Goal: Check status: Check status

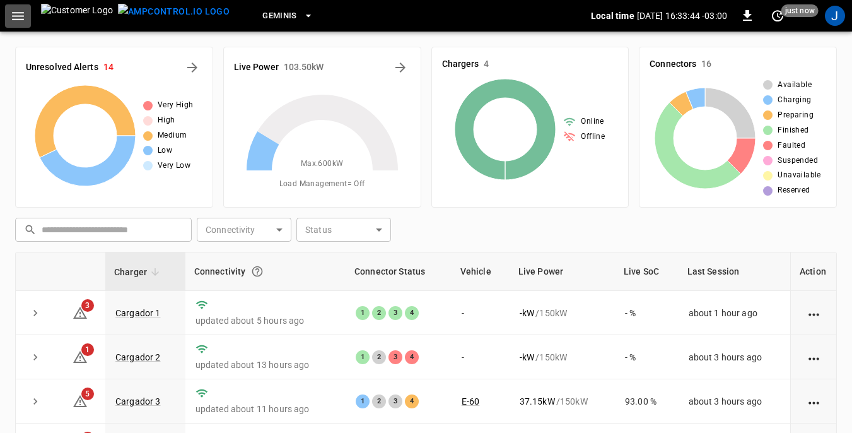
click at [20, 17] on icon "button" at bounding box center [18, 16] width 16 height 16
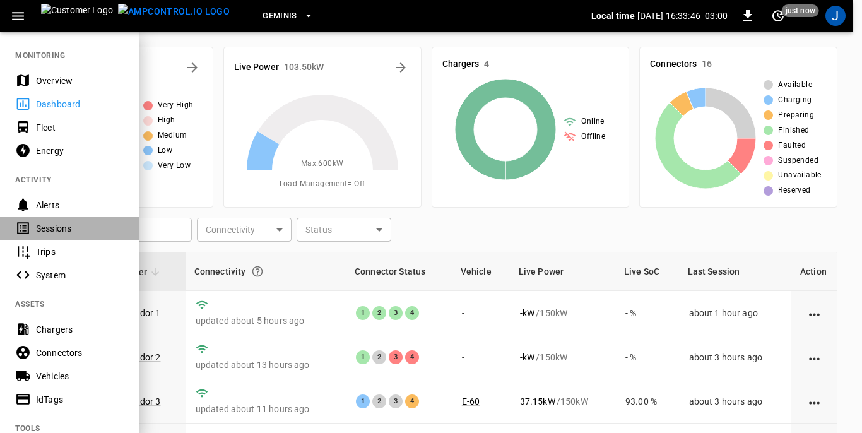
click at [64, 225] on div "Sessions" at bounding box center [80, 228] width 88 height 13
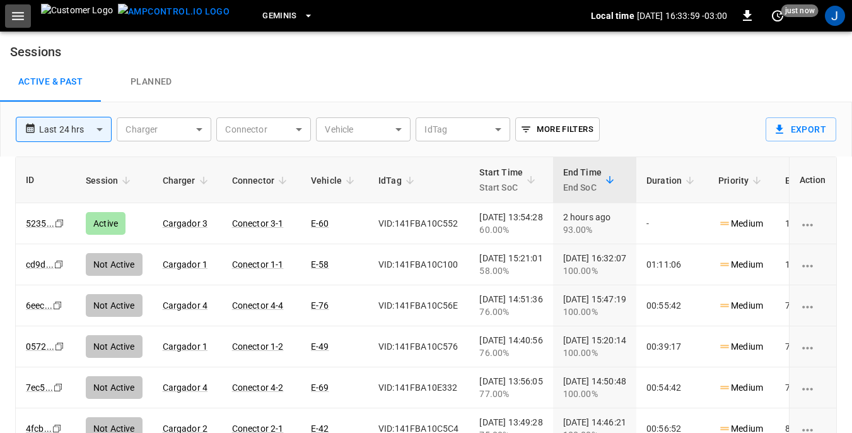
click at [23, 18] on icon "button" at bounding box center [18, 16] width 16 height 16
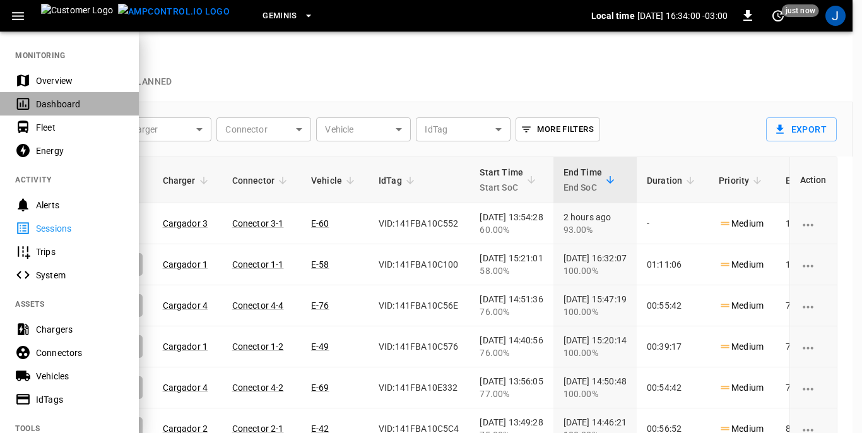
click at [66, 103] on div "Dashboard" at bounding box center [80, 104] width 88 height 13
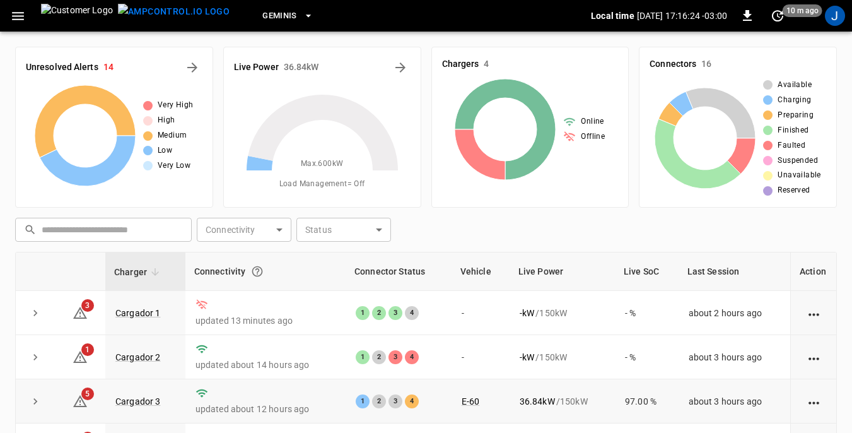
scroll to position [126, 0]
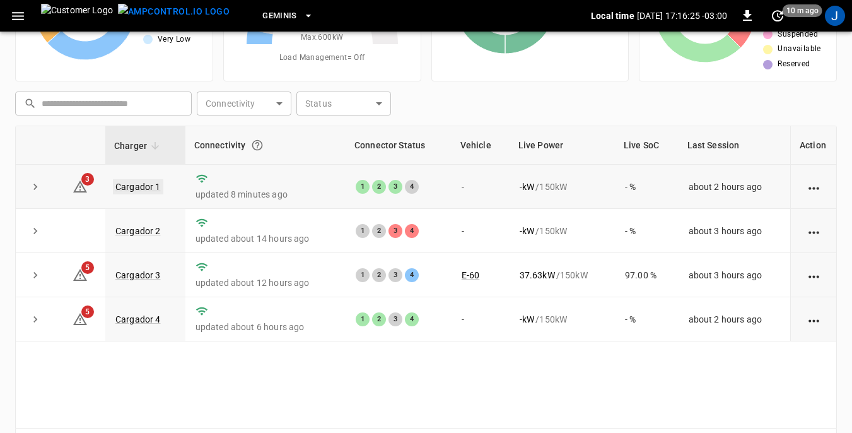
click at [131, 185] on link "Cargador 1" at bounding box center [138, 186] width 50 height 15
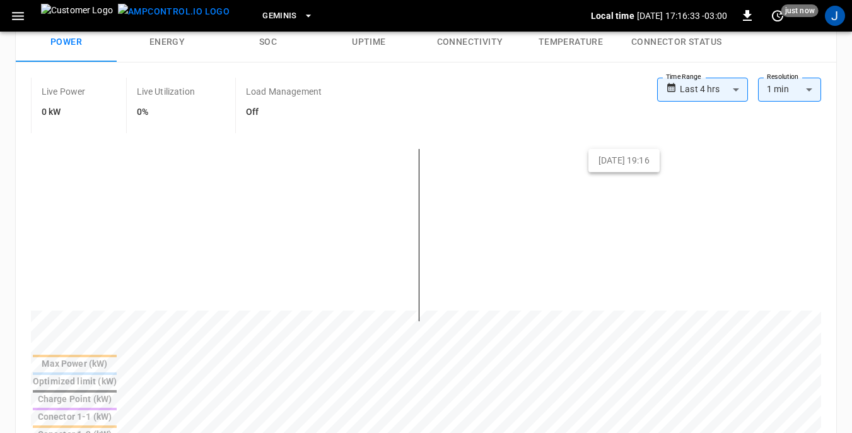
scroll to position [189, 0]
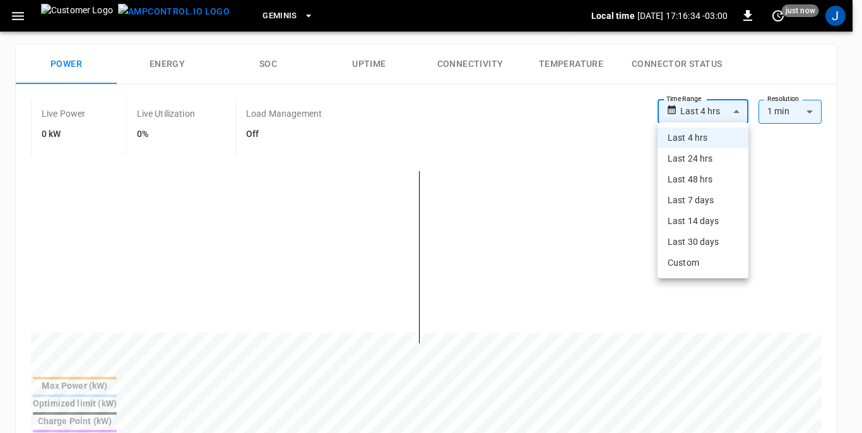
click at [735, 109] on body "**********" at bounding box center [431, 401] width 862 height 1180
click at [698, 158] on li "Last 24 hrs" at bounding box center [702, 158] width 91 height 21
type input "**********"
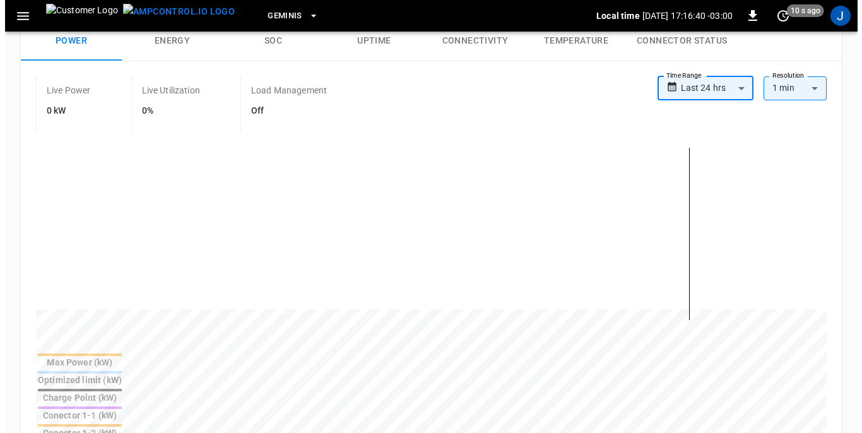
scroll to position [252, 0]
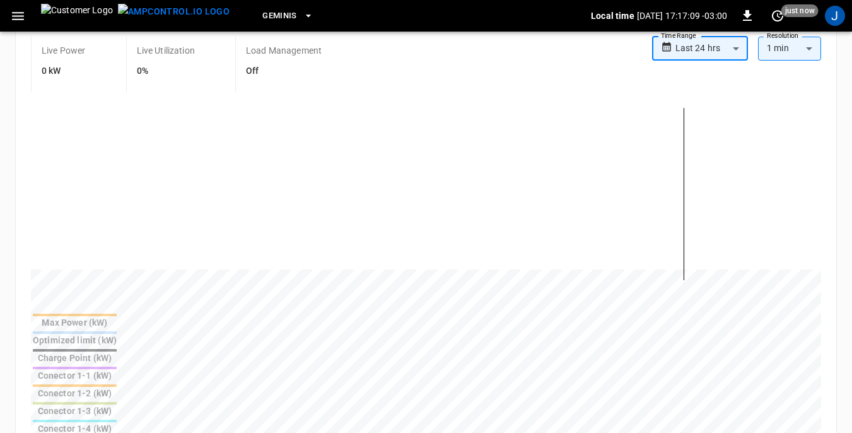
click at [24, 16] on icon "button" at bounding box center [18, 16] width 16 height 16
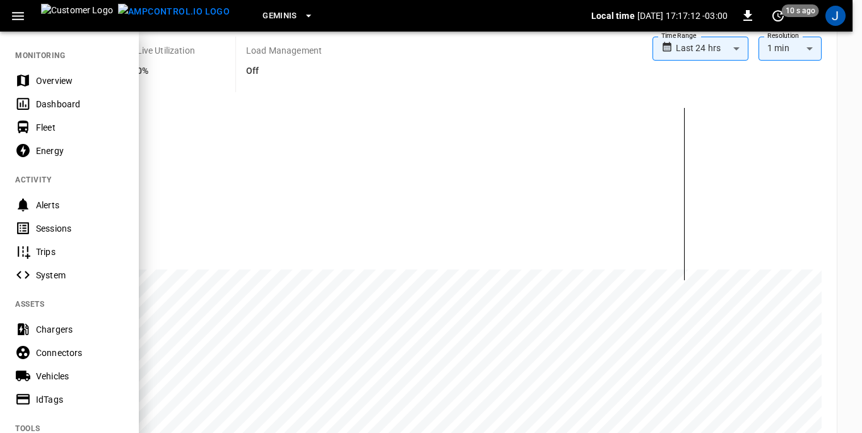
click at [42, 225] on div "Sessions" at bounding box center [80, 228] width 88 height 13
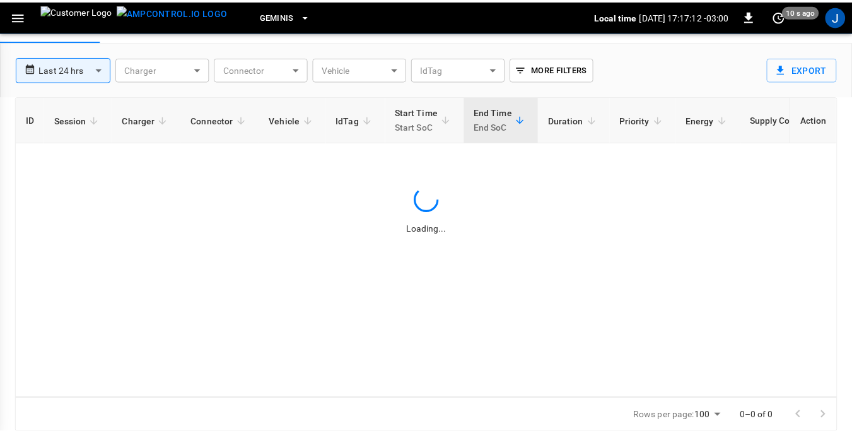
scroll to position [61, 0]
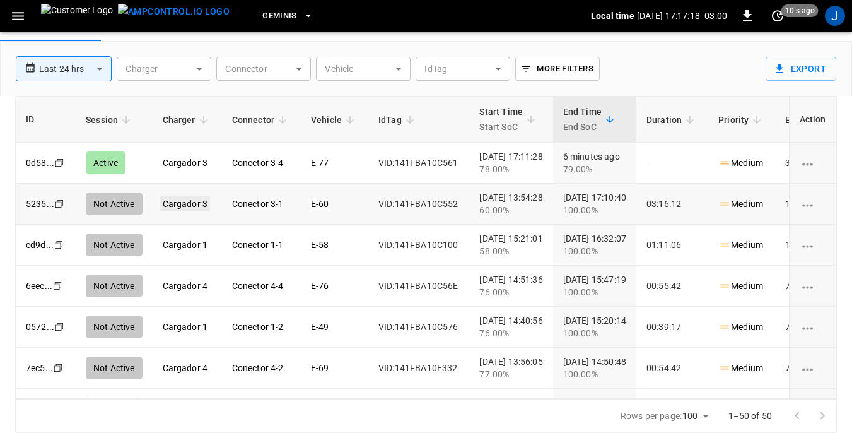
click at [182, 202] on link "Cargador 3" at bounding box center [185, 203] width 50 height 15
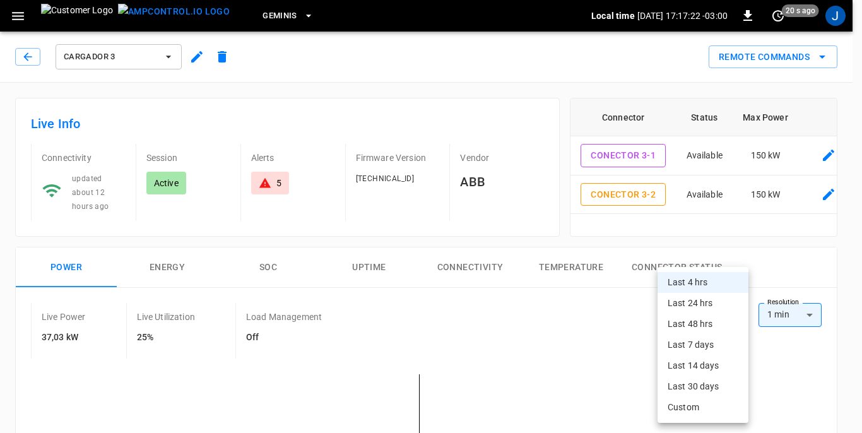
click at [699, 303] on li "Last 24 hrs" at bounding box center [702, 303] width 91 height 21
type input "**********"
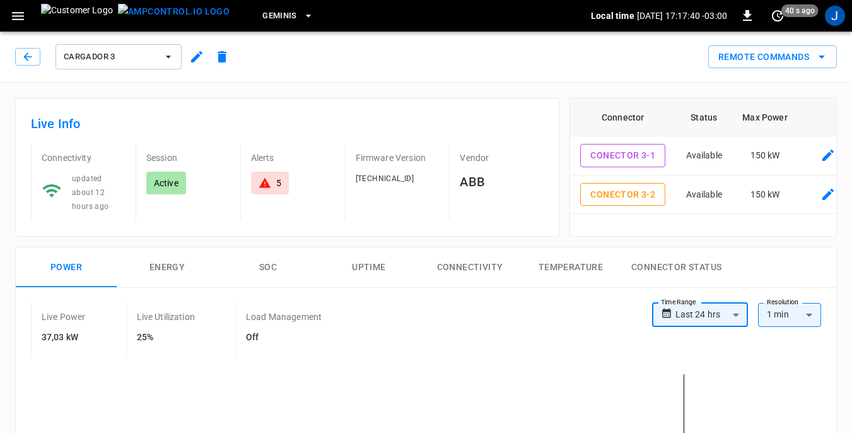
click at [170, 56] on icon "button" at bounding box center [168, 57] width 5 height 3
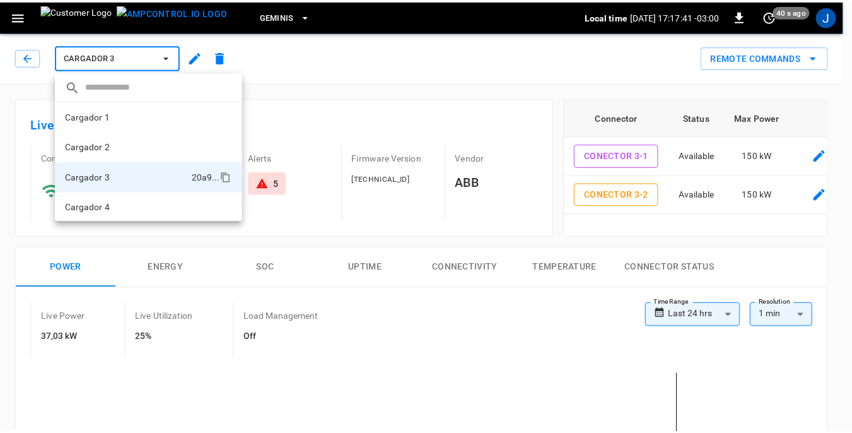
scroll to position [1, 0]
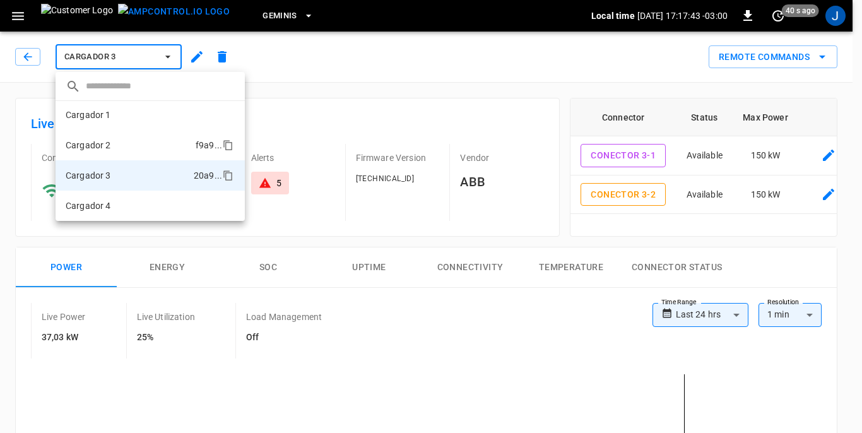
click at [102, 146] on p "Cargador 2" at bounding box center [88, 145] width 45 height 13
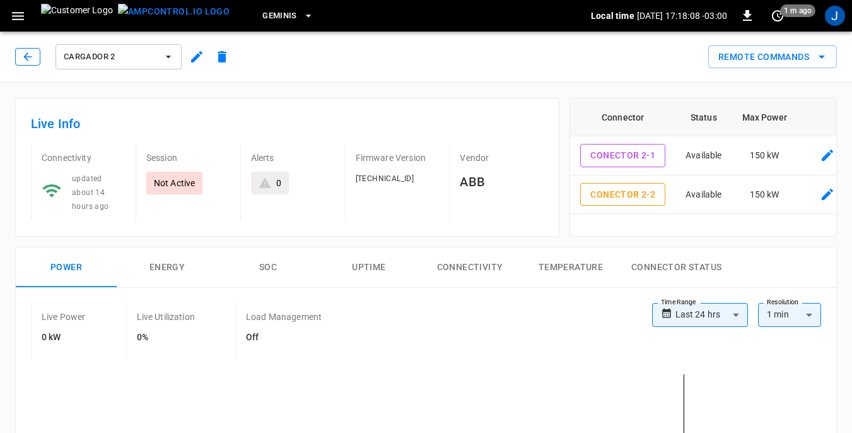
click at [32, 57] on icon "button" at bounding box center [27, 56] width 13 height 13
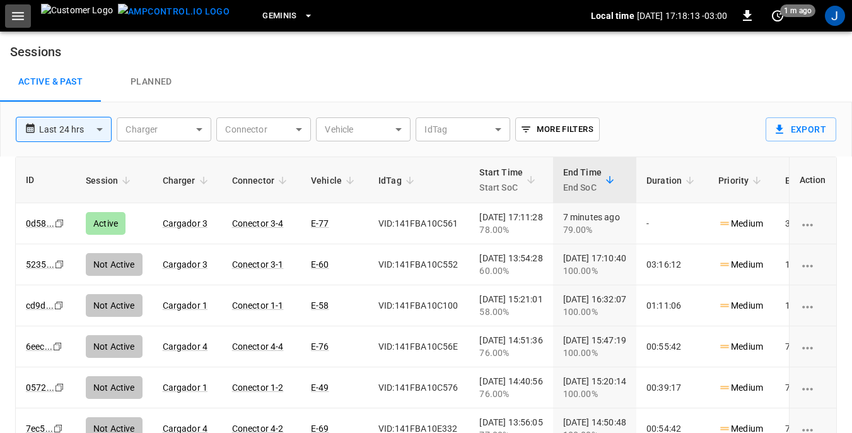
click at [26, 19] on button "button" at bounding box center [18, 15] width 26 height 23
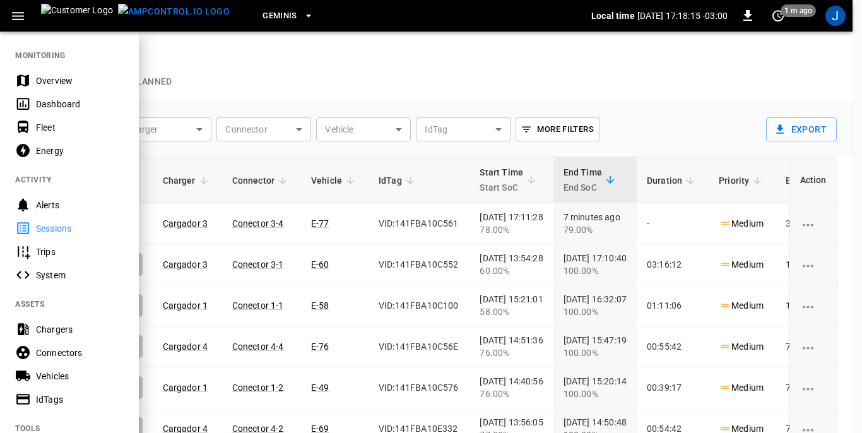
click at [54, 100] on div "Dashboard" at bounding box center [80, 104] width 88 height 13
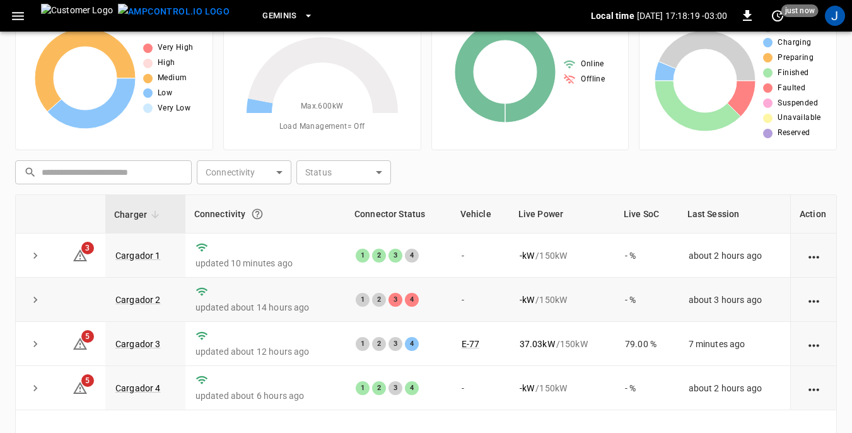
scroll to position [44, 0]
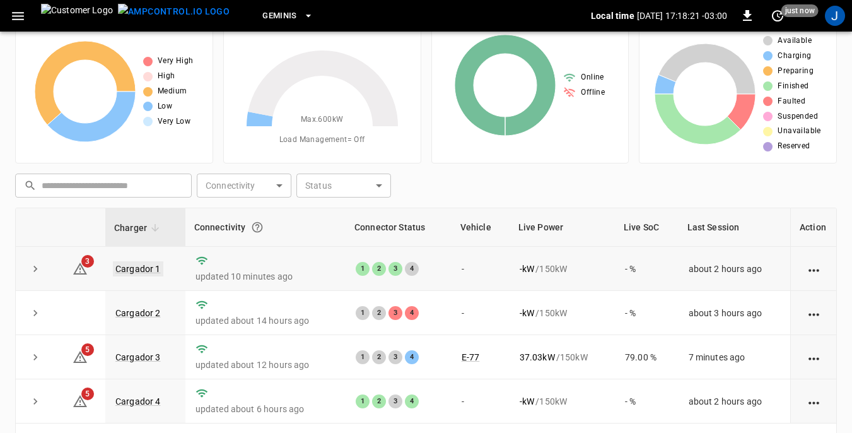
click at [138, 268] on link "Cargador 1" at bounding box center [138, 268] width 50 height 15
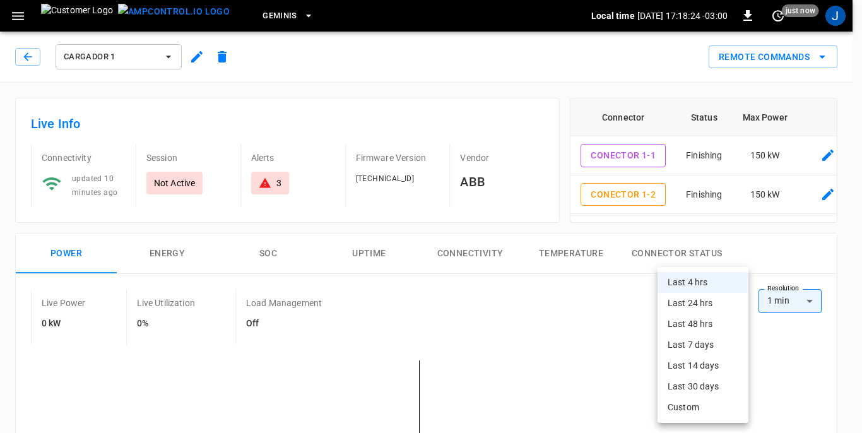
click at [696, 324] on li "Last 48 hrs" at bounding box center [702, 323] width 91 height 21
type input "**********"
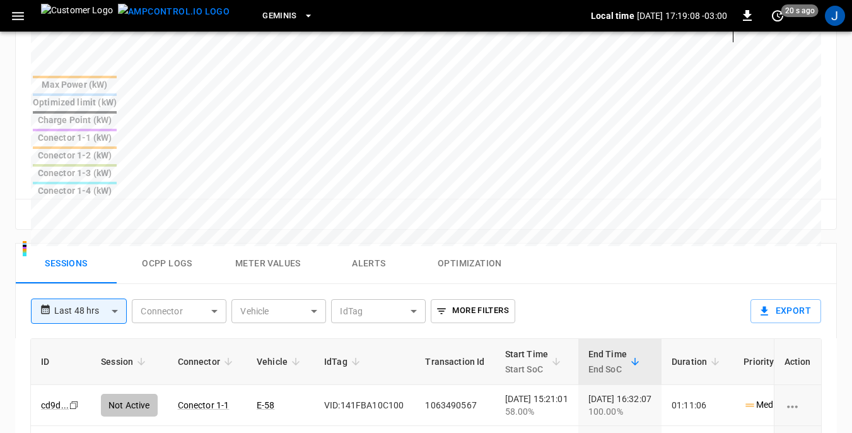
scroll to position [631, 0]
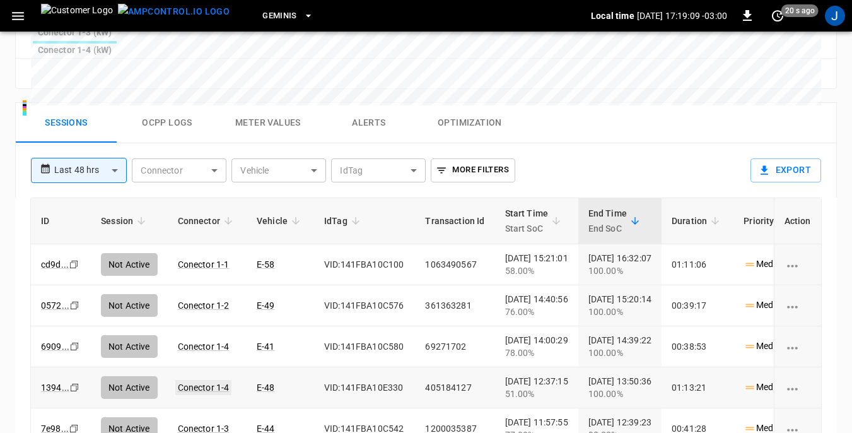
click at [194, 380] on link "Conector 1-4" at bounding box center [203, 387] width 57 height 15
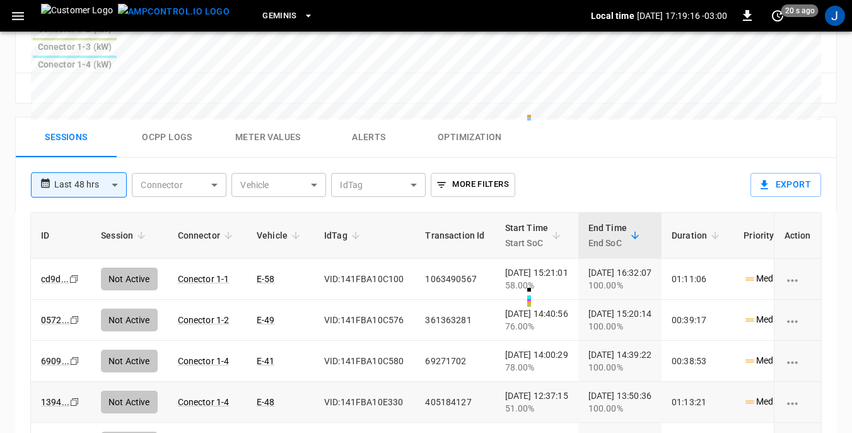
scroll to position [315, 0]
